Goal: Navigation & Orientation: Find specific page/section

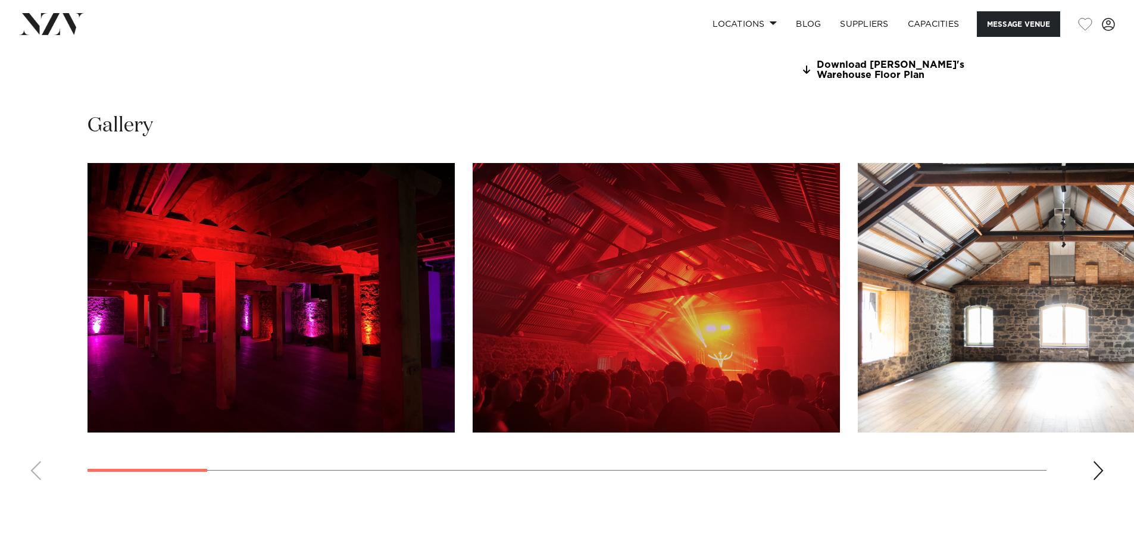
scroll to position [1190, 0]
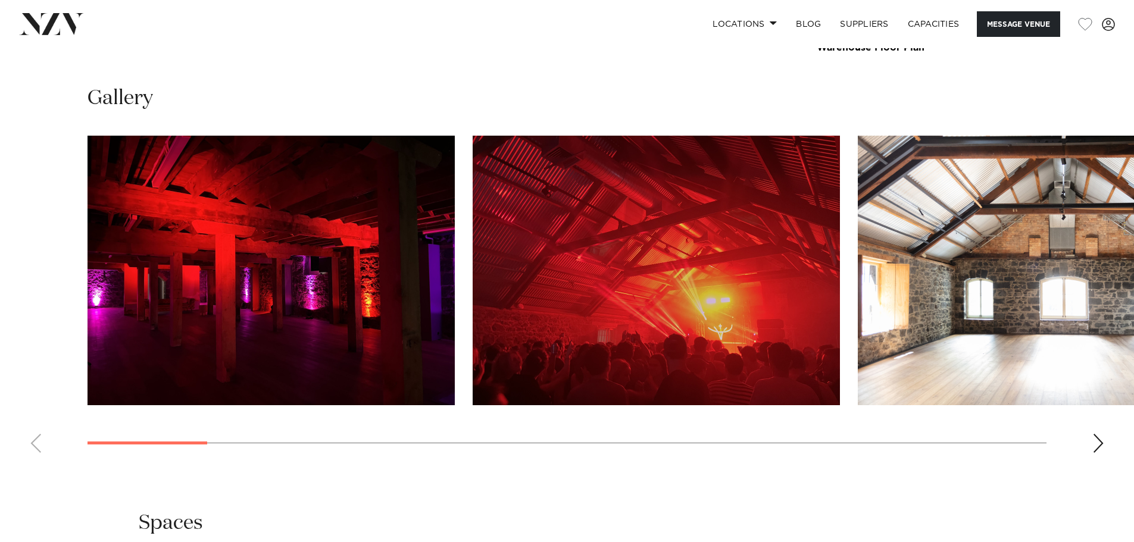
click at [1095, 453] on div "Next slide" at bounding box center [1098, 443] width 12 height 19
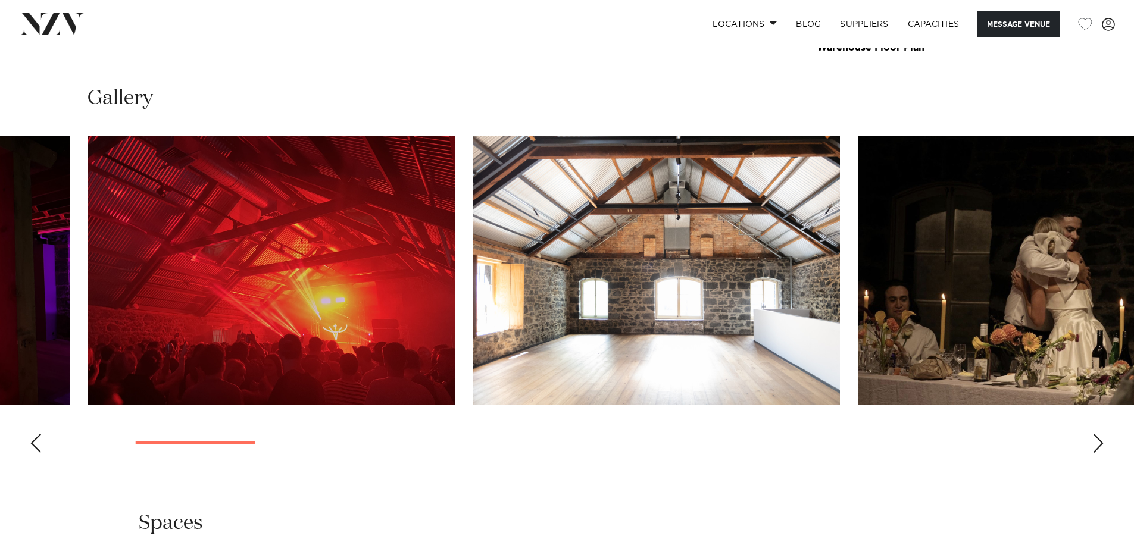
click at [1095, 453] on div "Next slide" at bounding box center [1098, 443] width 12 height 19
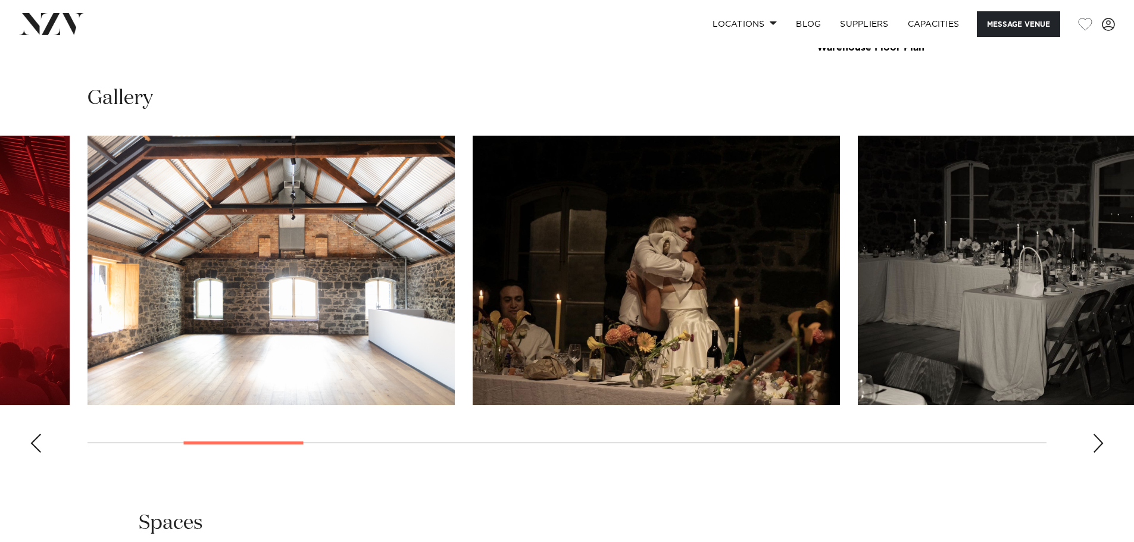
click at [1095, 453] on div "Next slide" at bounding box center [1098, 443] width 12 height 19
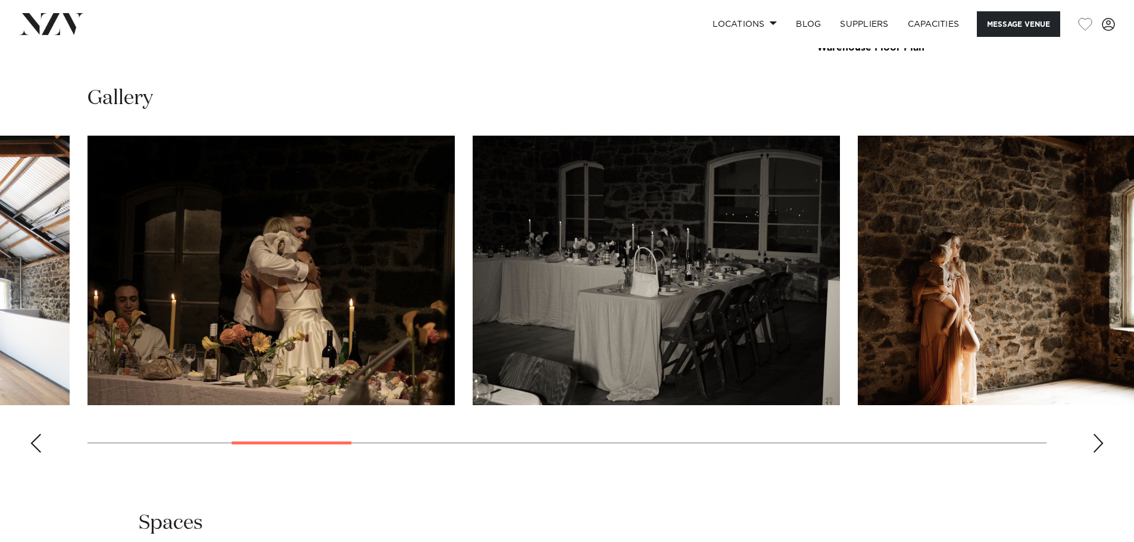
click at [1095, 453] on div "Next slide" at bounding box center [1098, 443] width 12 height 19
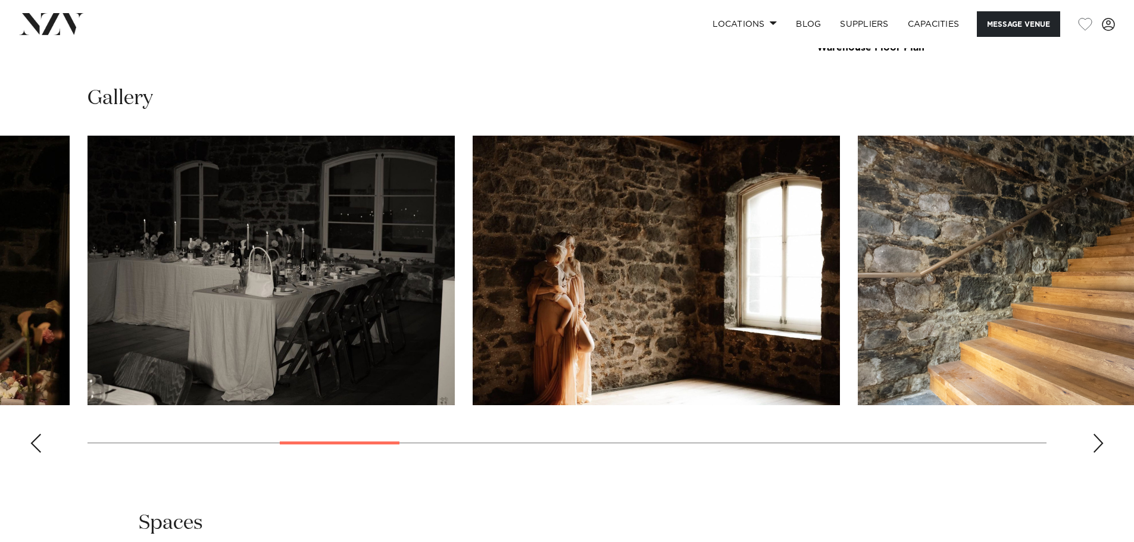
click at [1095, 453] on div "Next slide" at bounding box center [1098, 443] width 12 height 19
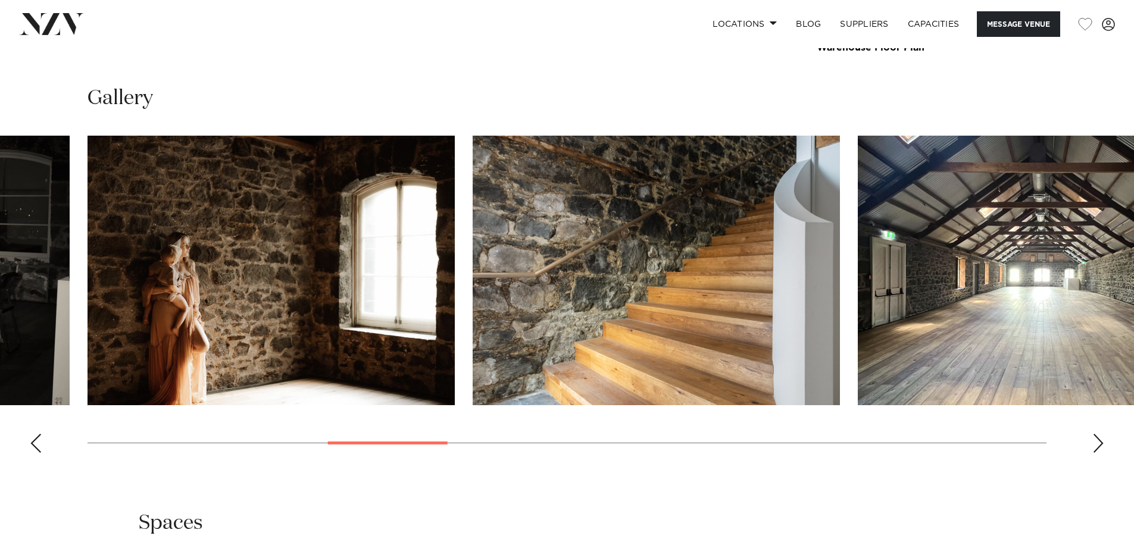
click at [1095, 453] on div "Next slide" at bounding box center [1098, 443] width 12 height 19
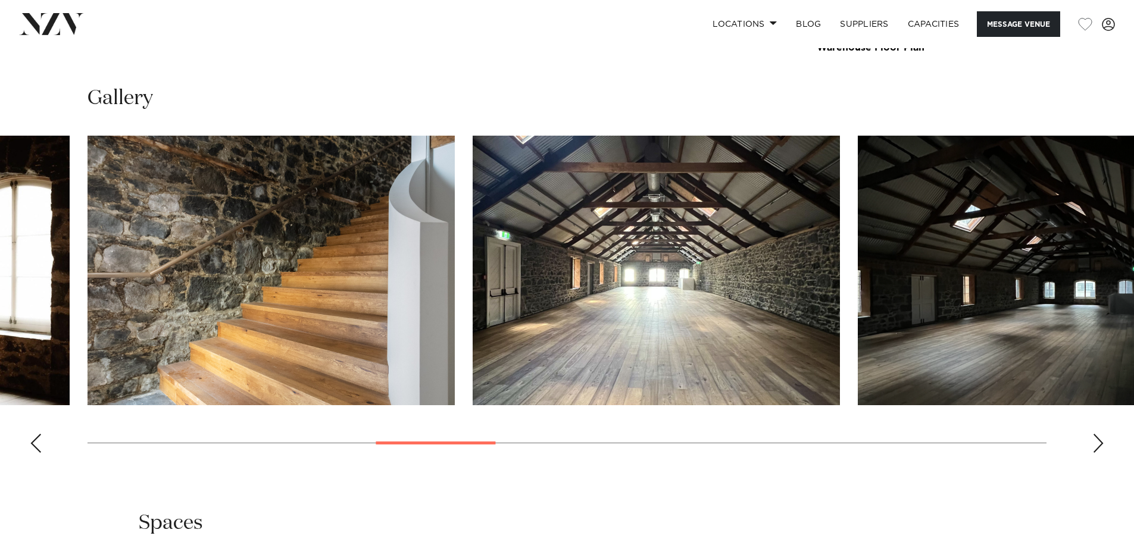
click at [1095, 453] on div "Next slide" at bounding box center [1098, 443] width 12 height 19
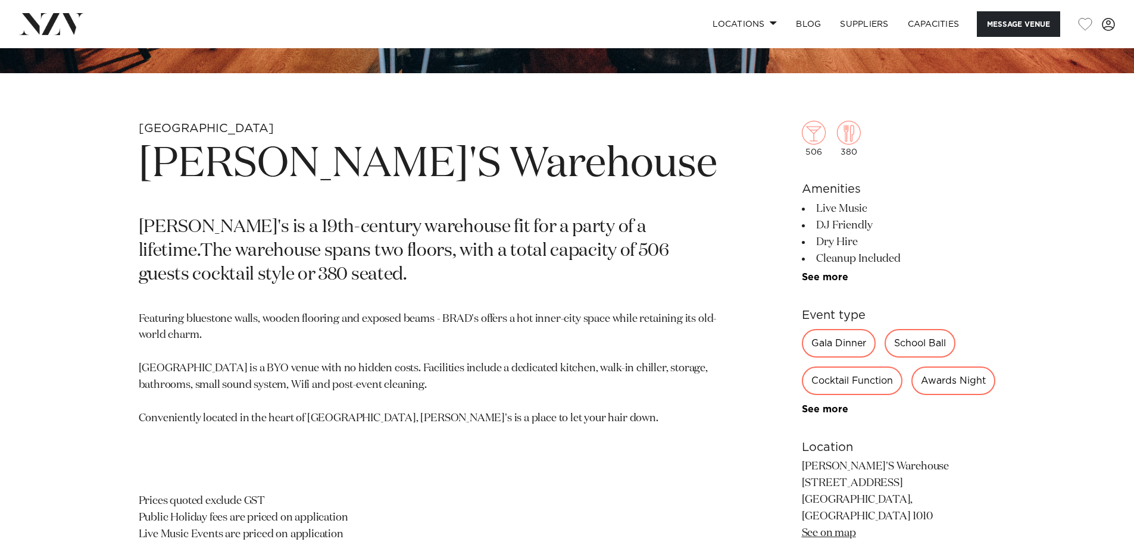
scroll to position [417, 0]
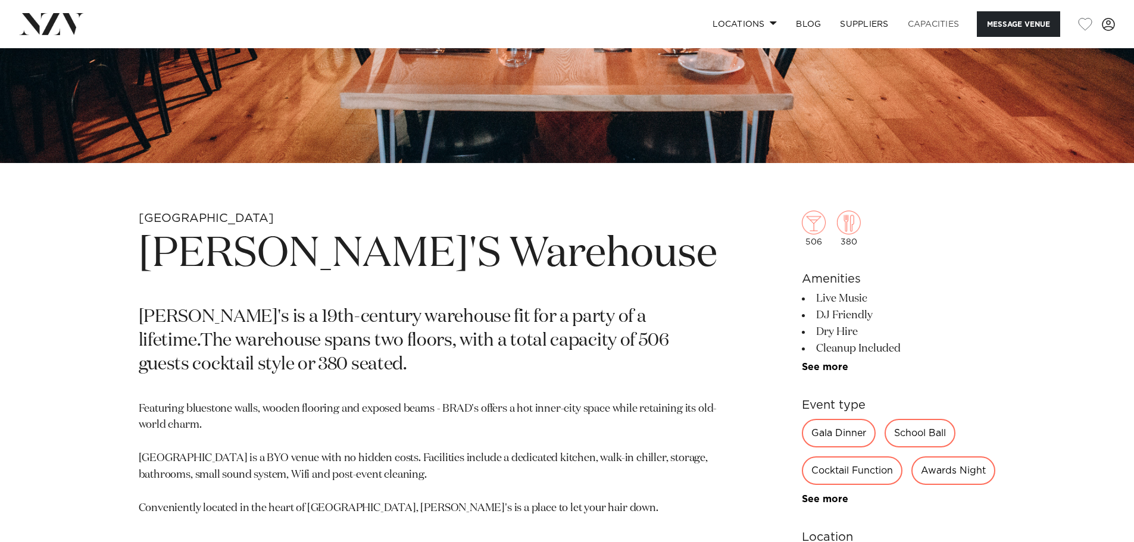
click at [927, 30] on link "Capacities" at bounding box center [933, 24] width 71 height 26
